Goal: Task Accomplishment & Management: Use online tool/utility

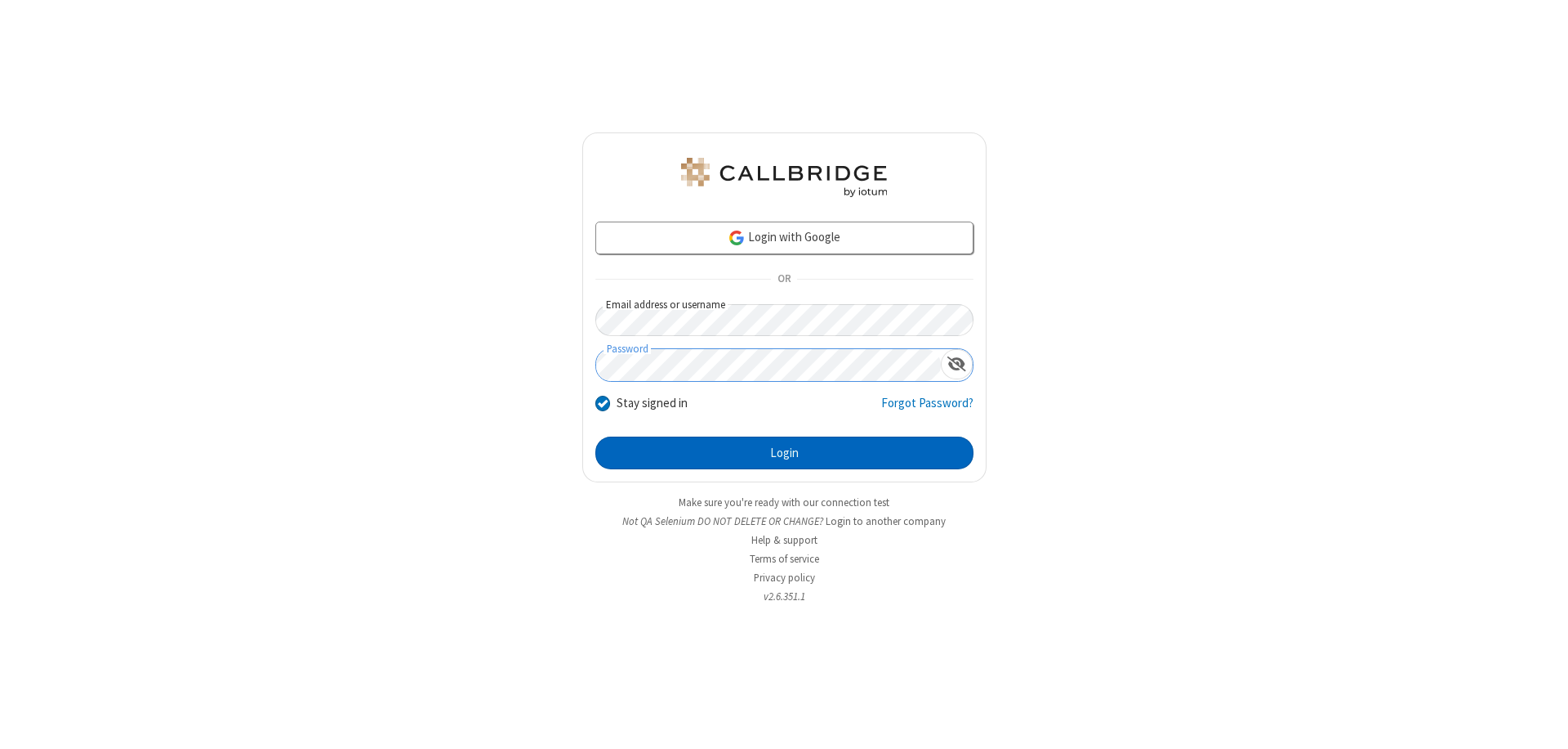
click at [784, 453] on button "Login" at bounding box center [784, 453] width 378 height 32
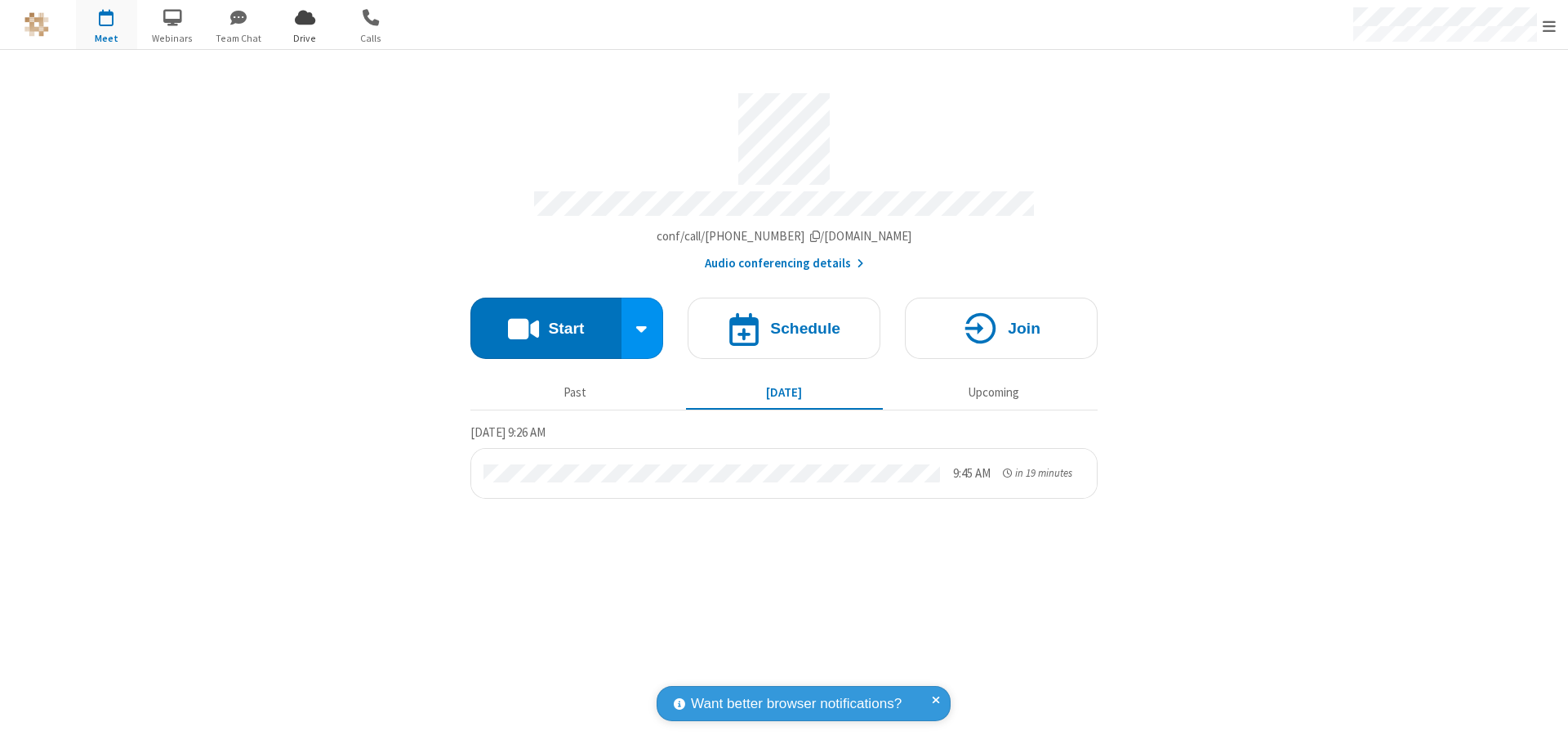
click at [1549, 25] on span "Open menu" at bounding box center [1549, 26] width 13 height 16
click at [304, 38] on span "Drive" at bounding box center [305, 39] width 61 height 14
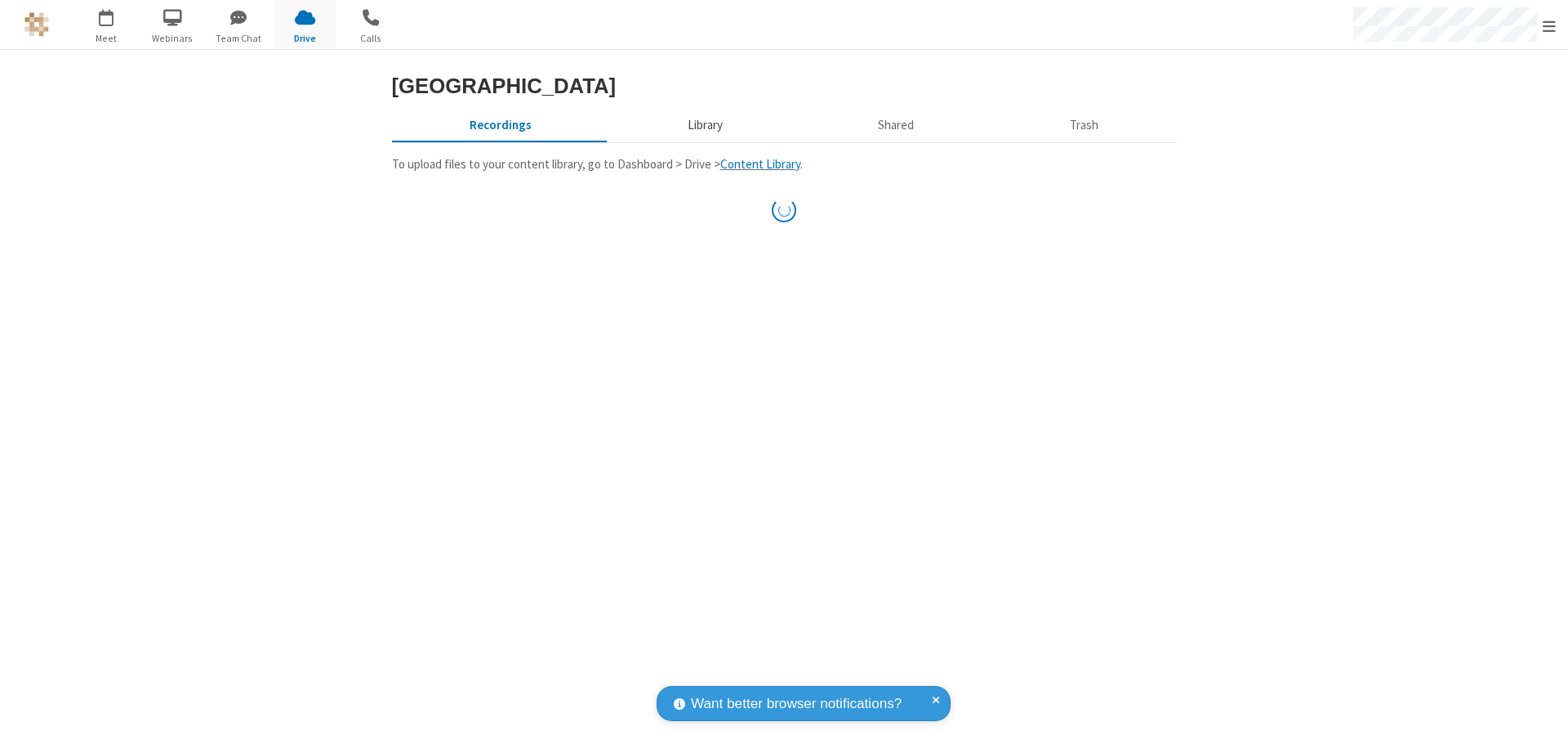
click at [703, 141] on button "Library" at bounding box center [705, 125] width 191 height 31
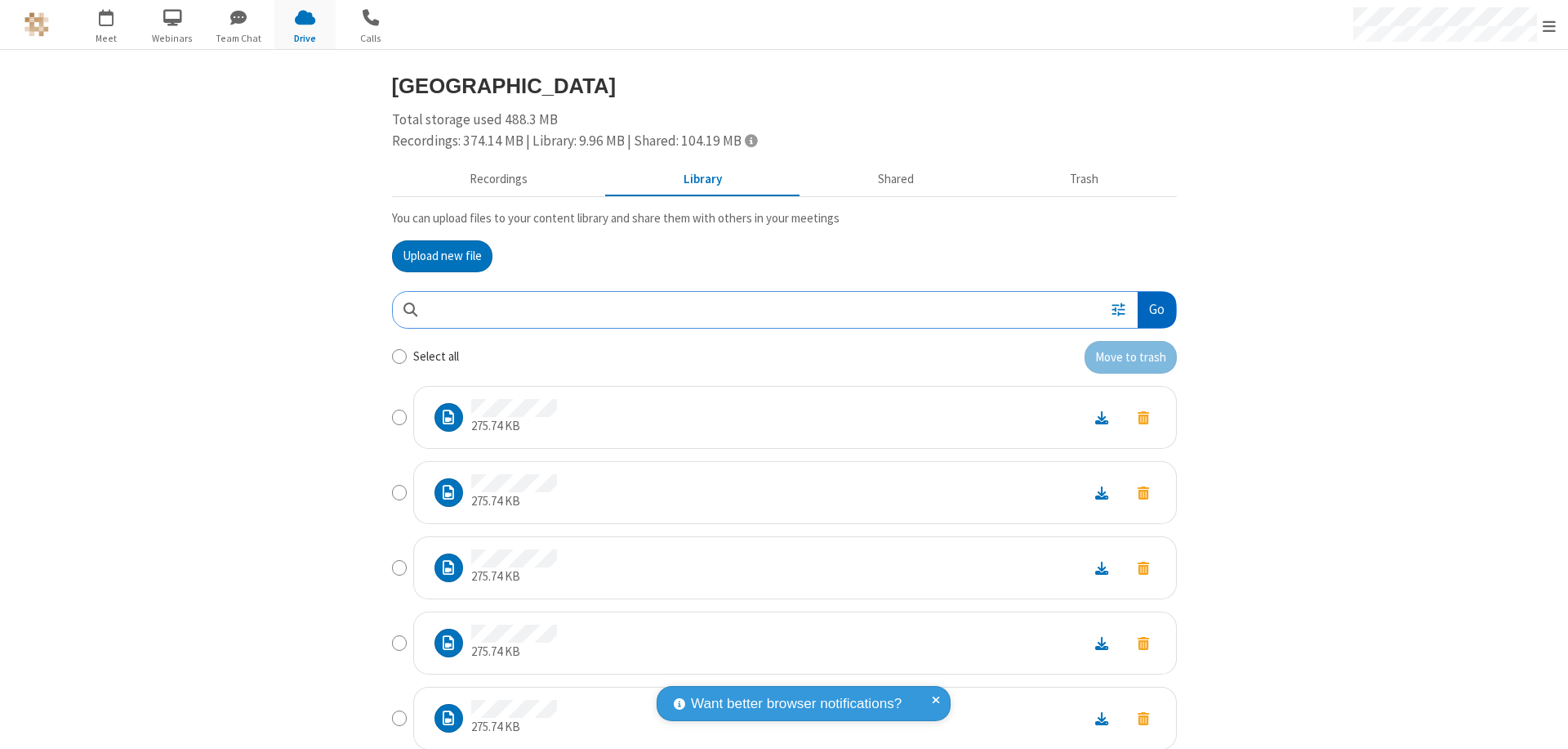
click at [1150, 309] on button "Go" at bounding box center [1157, 310] width 38 height 37
click at [442, 256] on button "Upload new file" at bounding box center [442, 257] width 101 height 32
